Goal: Check status: Check status

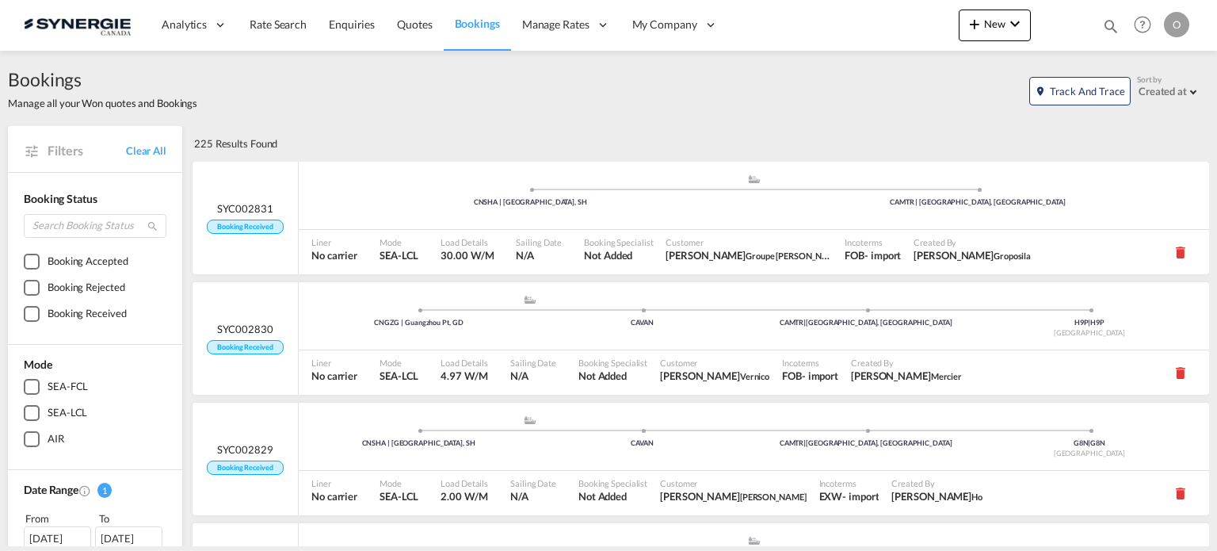
click at [1111, 24] on md-icon "icon-magnify" at bounding box center [1110, 25] width 17 height 17
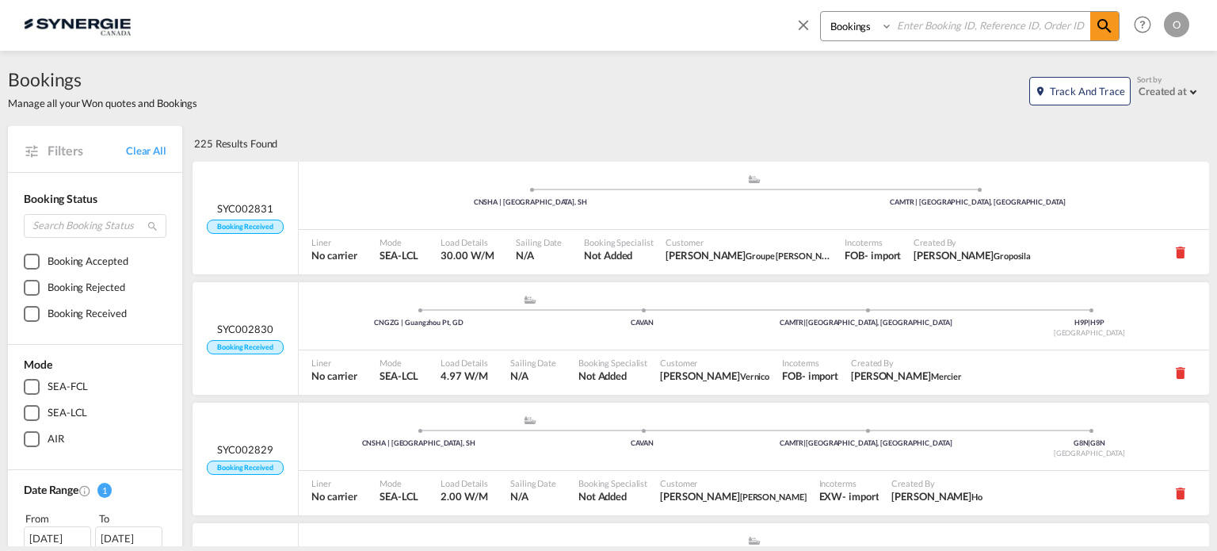
click at [842, 29] on select "Bookings Quotes Enquiries" at bounding box center [858, 26] width 75 height 29
select select "Quotes"
click at [821, 12] on select "Bookings Quotes Enquiries" at bounding box center [858, 26] width 75 height 29
paste input "SYC000014134"
type input "SYC000014134"
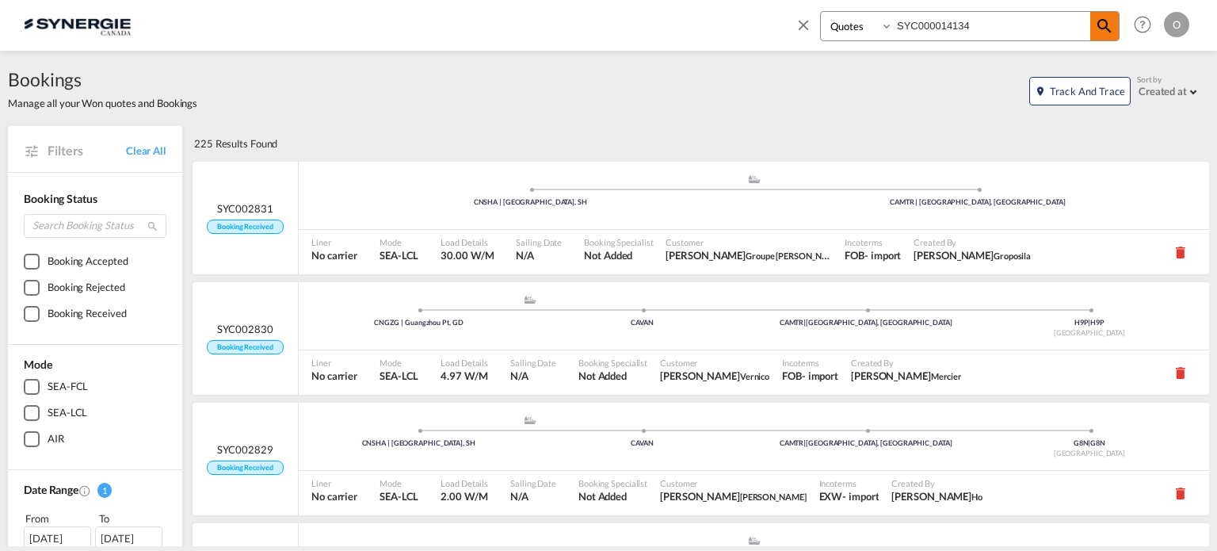
click at [1093, 28] on span at bounding box center [1104, 26] width 29 height 29
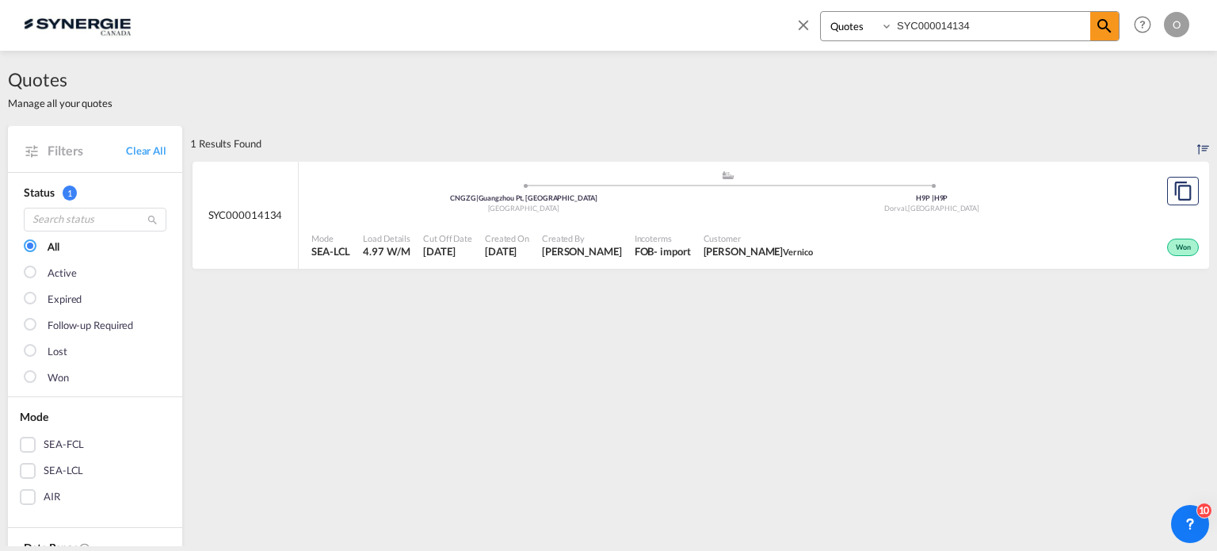
click at [886, 222] on div "Mode SEA-LCL Load Details 4.97 W/M Cut Off Date [DATE] Created On [DATE] Create…" at bounding box center [754, 246] width 910 height 48
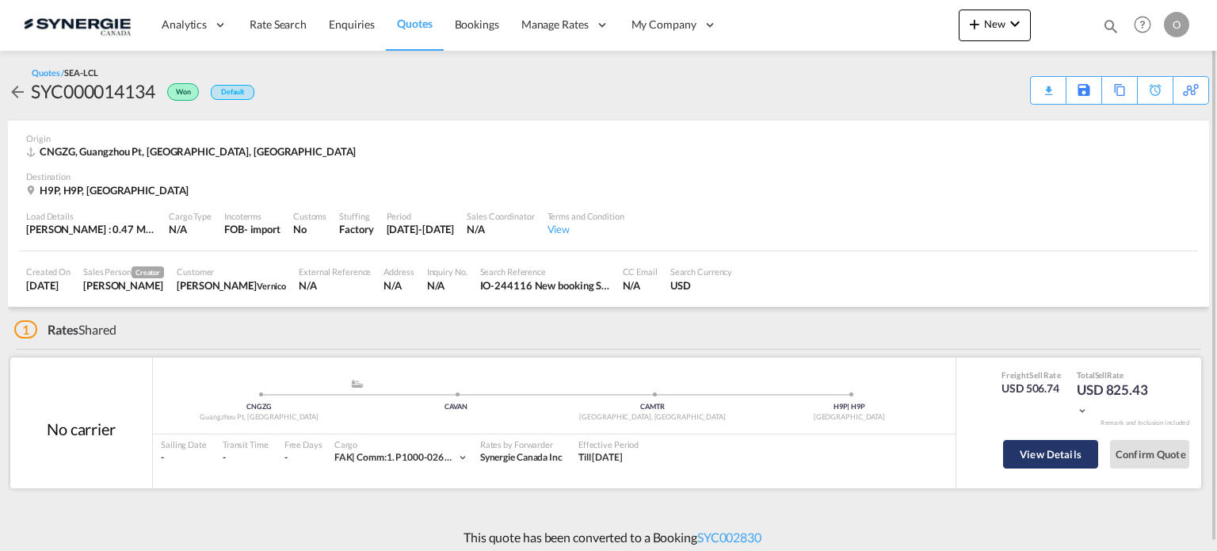
click at [1023, 445] on button "View Details" at bounding box center [1050, 454] width 95 height 29
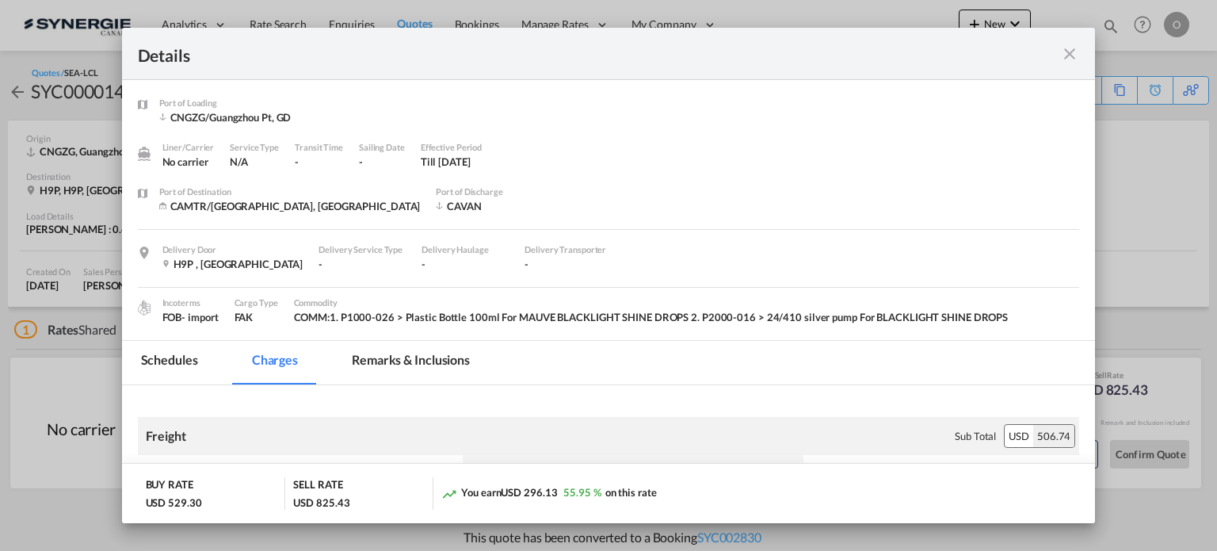
click at [441, 360] on md-tab-item "Remarks & Inclusions" at bounding box center [411, 363] width 156 height 44
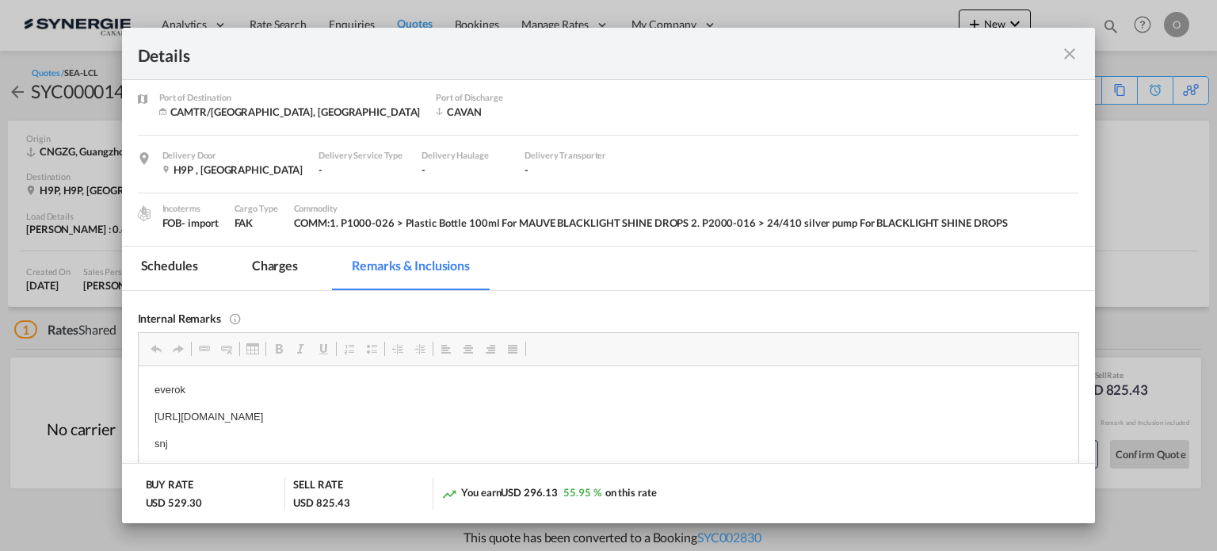
scroll to position [226, 0]
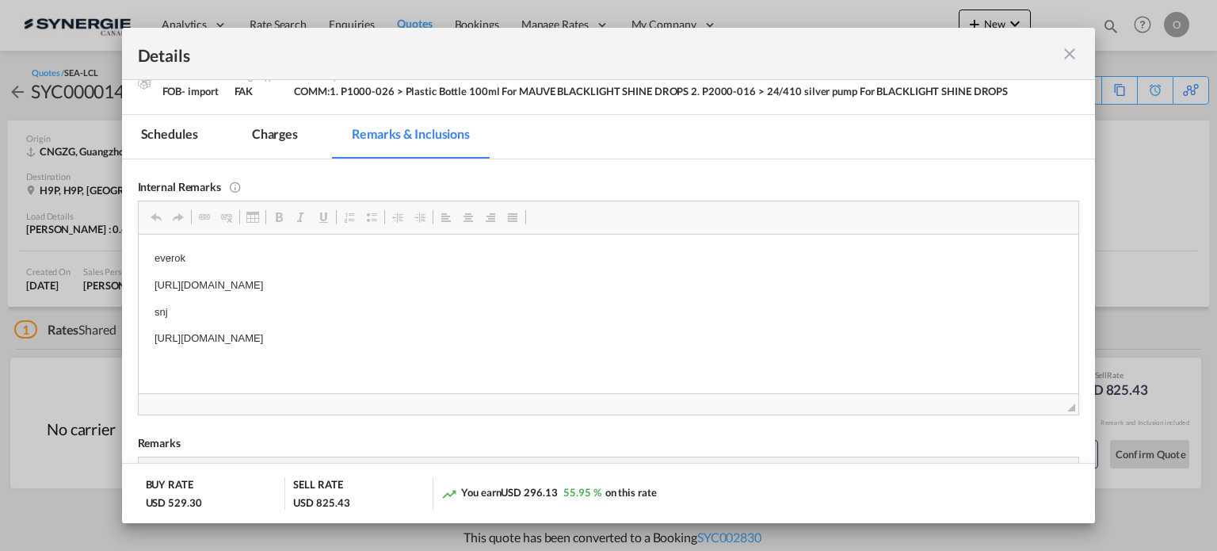
drag, startPoint x: 151, startPoint y: 338, endPoint x: 597, endPoint y: 339, distance: 446.8
click at [621, 346] on span "Copy" at bounding box center [631, 347] width 49 height 23
copy p "https://app.frontapp.com/open/msg_1h3msm33?key=3HQAroEZEkdBLZFn2QD3jkCkAJOAugcp"
